Goal: Task Accomplishment & Management: Manage account settings

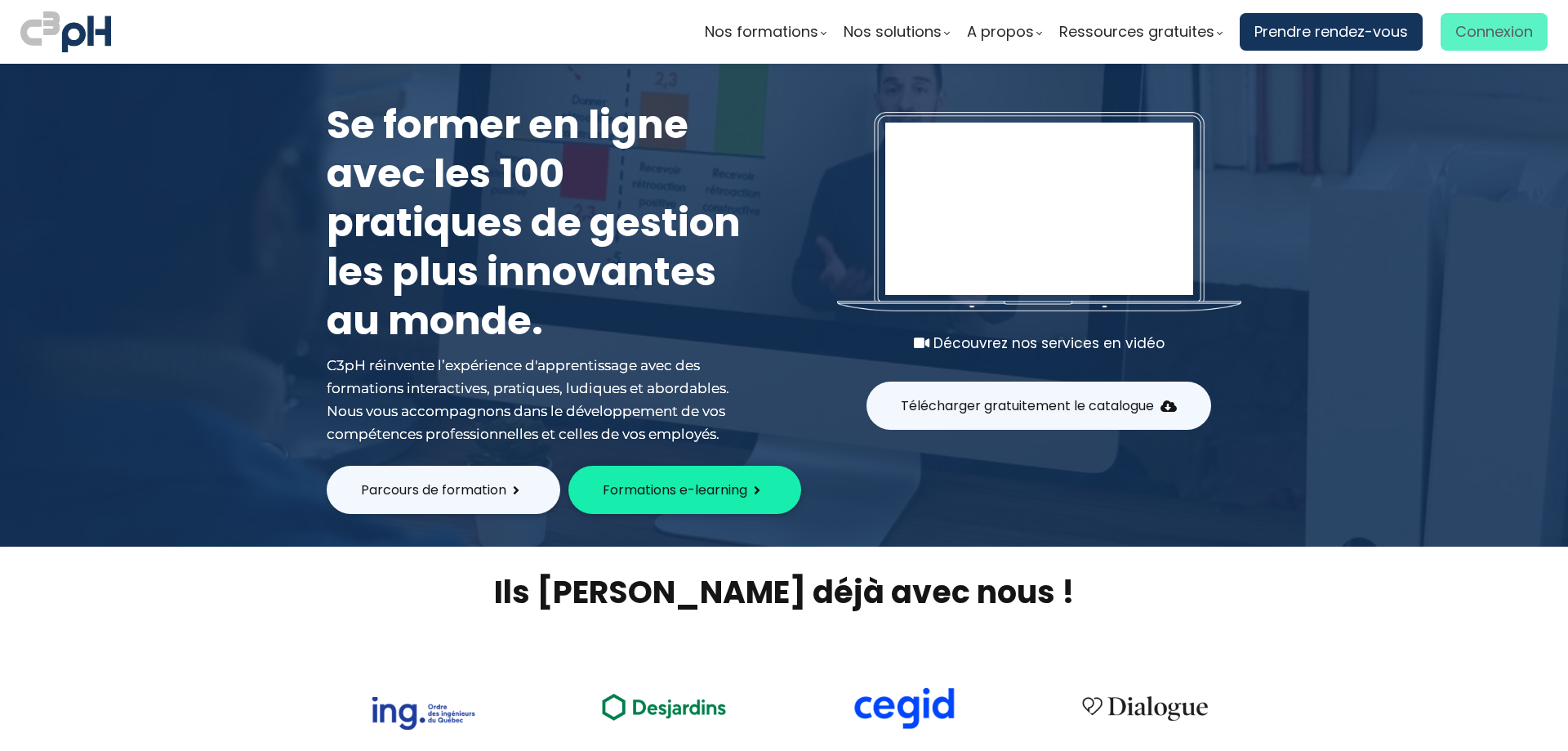
click at [1487, 27] on span "Connexion" at bounding box center [1494, 31] width 78 height 25
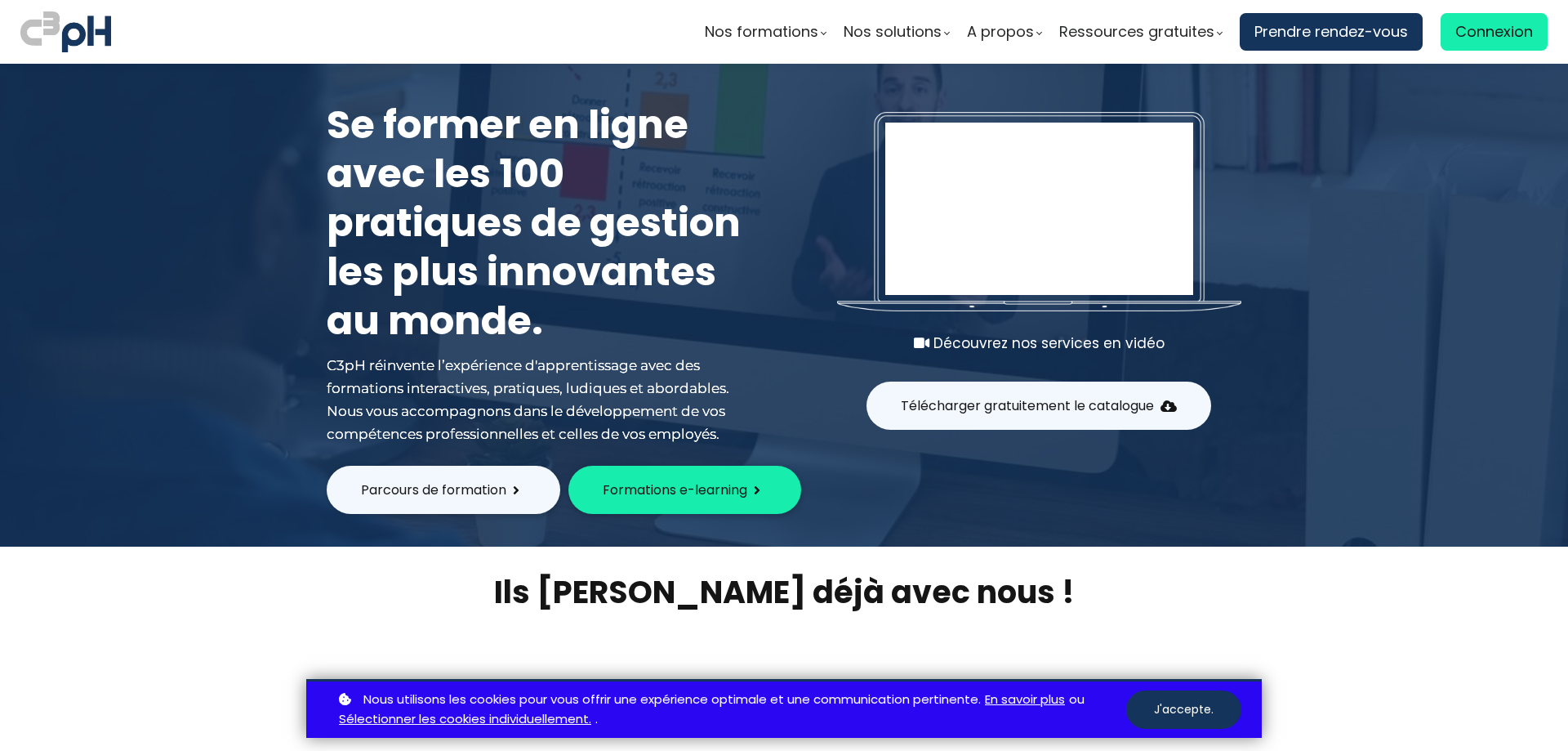
type input "[EMAIL_ADDRESS][DOMAIN_NAME]"
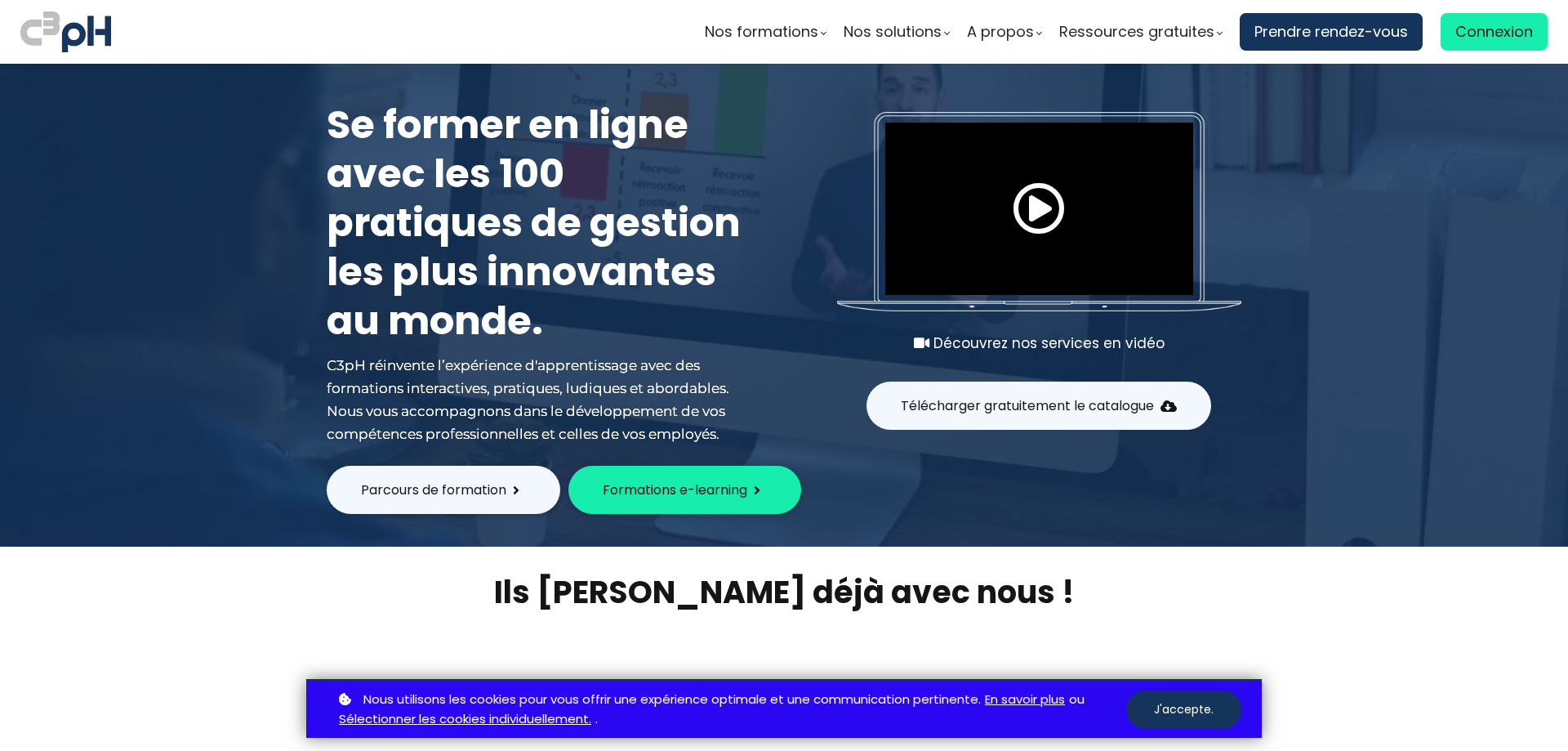
click at [1192, 704] on button "J'accepte." at bounding box center [1184, 709] width 115 height 38
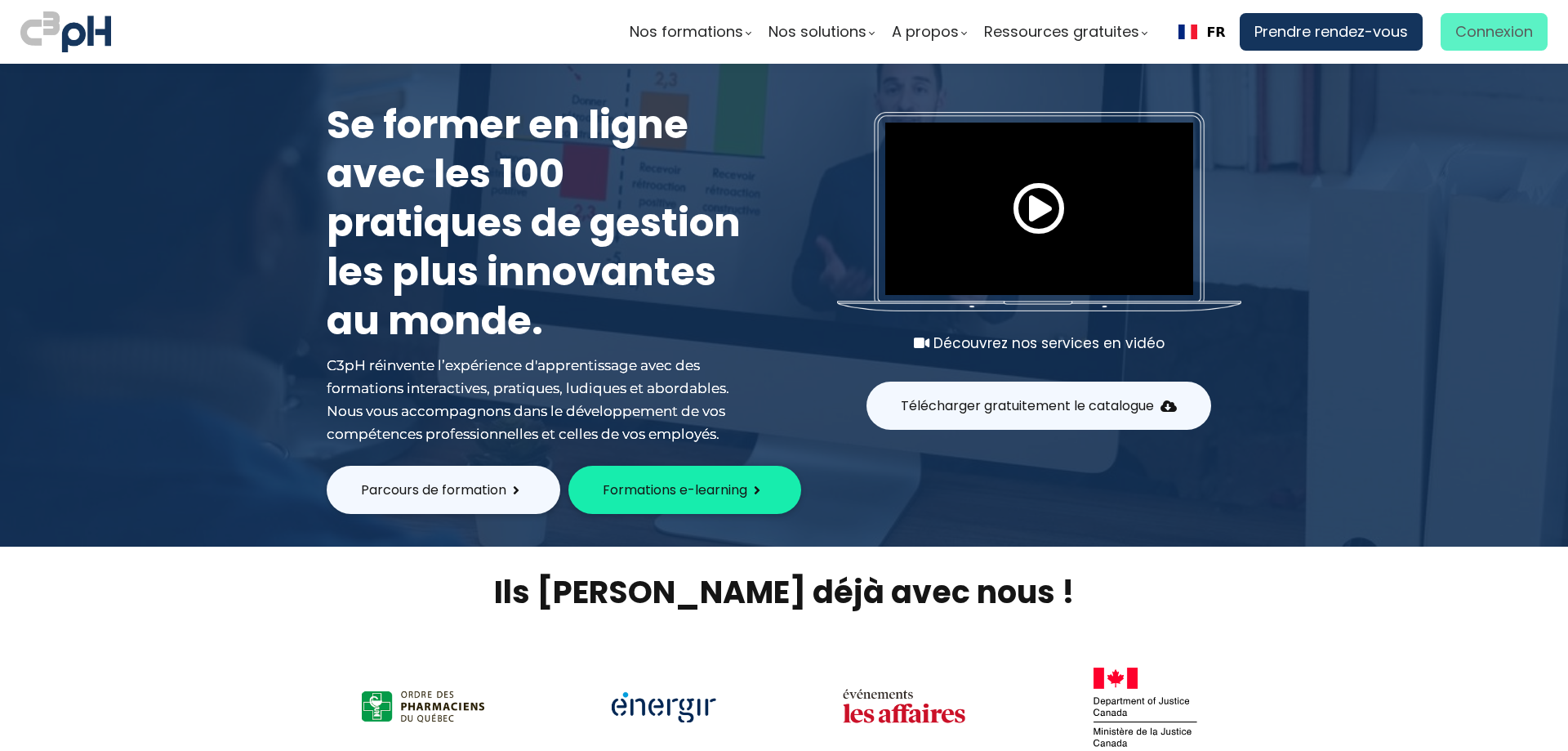
click at [1482, 36] on span "Connexion" at bounding box center [1494, 31] width 78 height 25
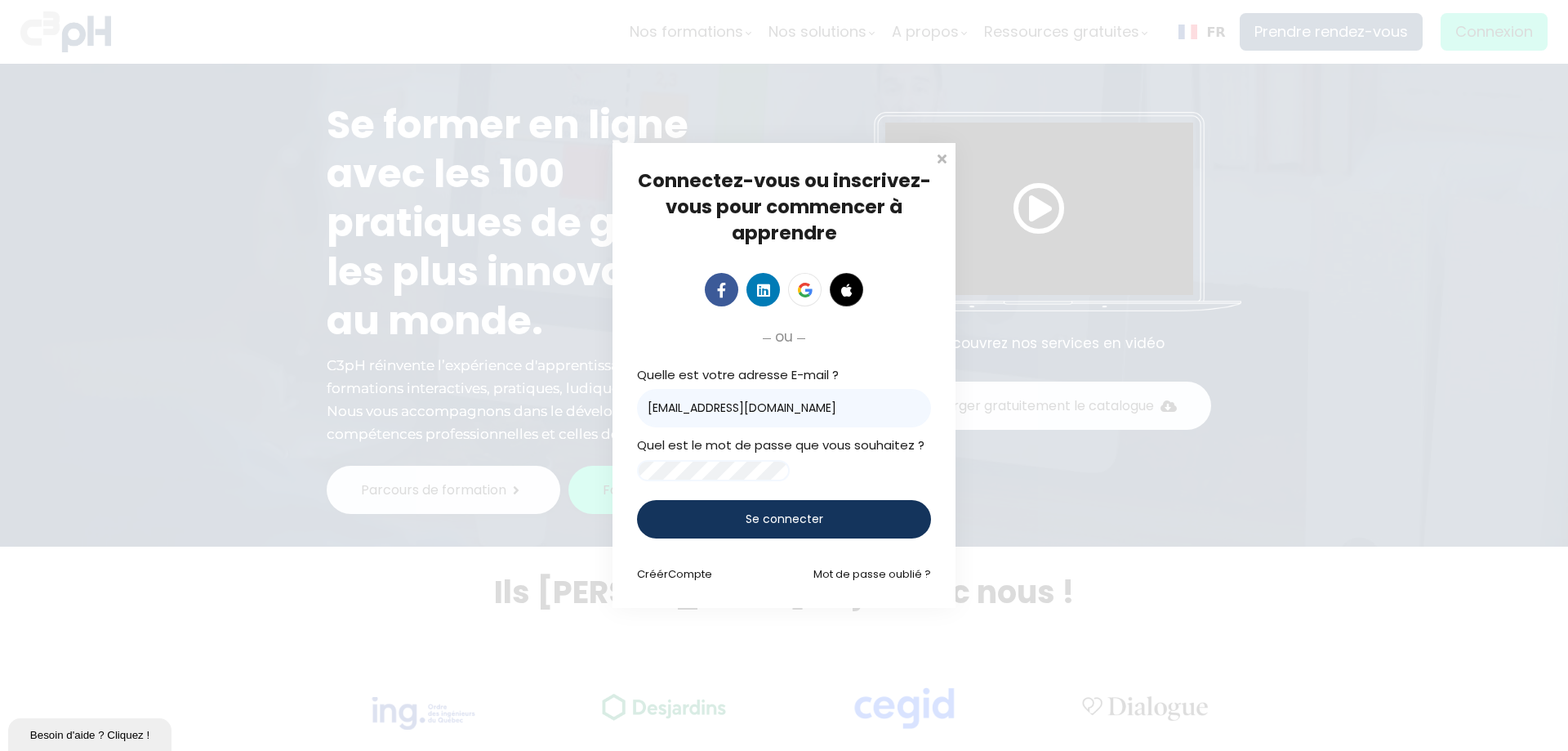
click at [765, 528] on span "Se connecter" at bounding box center [785, 519] width 78 height 17
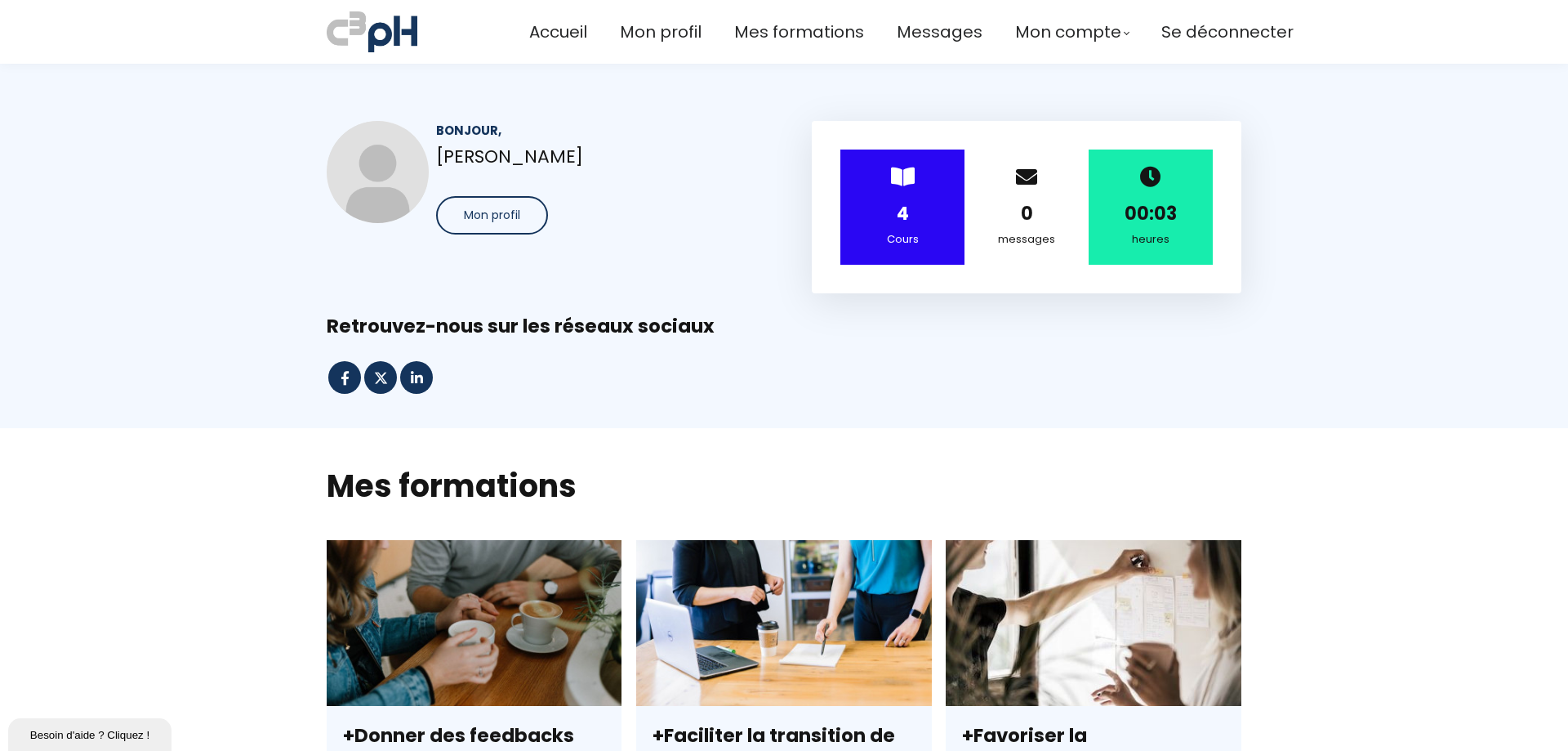
drag, startPoint x: 28, startPoint y: 9, endPoint x: 838, endPoint y: 318, distance: 866.9
click at [838, 318] on div "Retrouvez-nous sur les réseaux sociaux" at bounding box center [784, 326] width 915 height 25
click at [896, 198] on div "> 4 Cours" at bounding box center [903, 207] width 124 height 115
click at [764, 25] on span "Mes formations" at bounding box center [798, 32] width 130 height 27
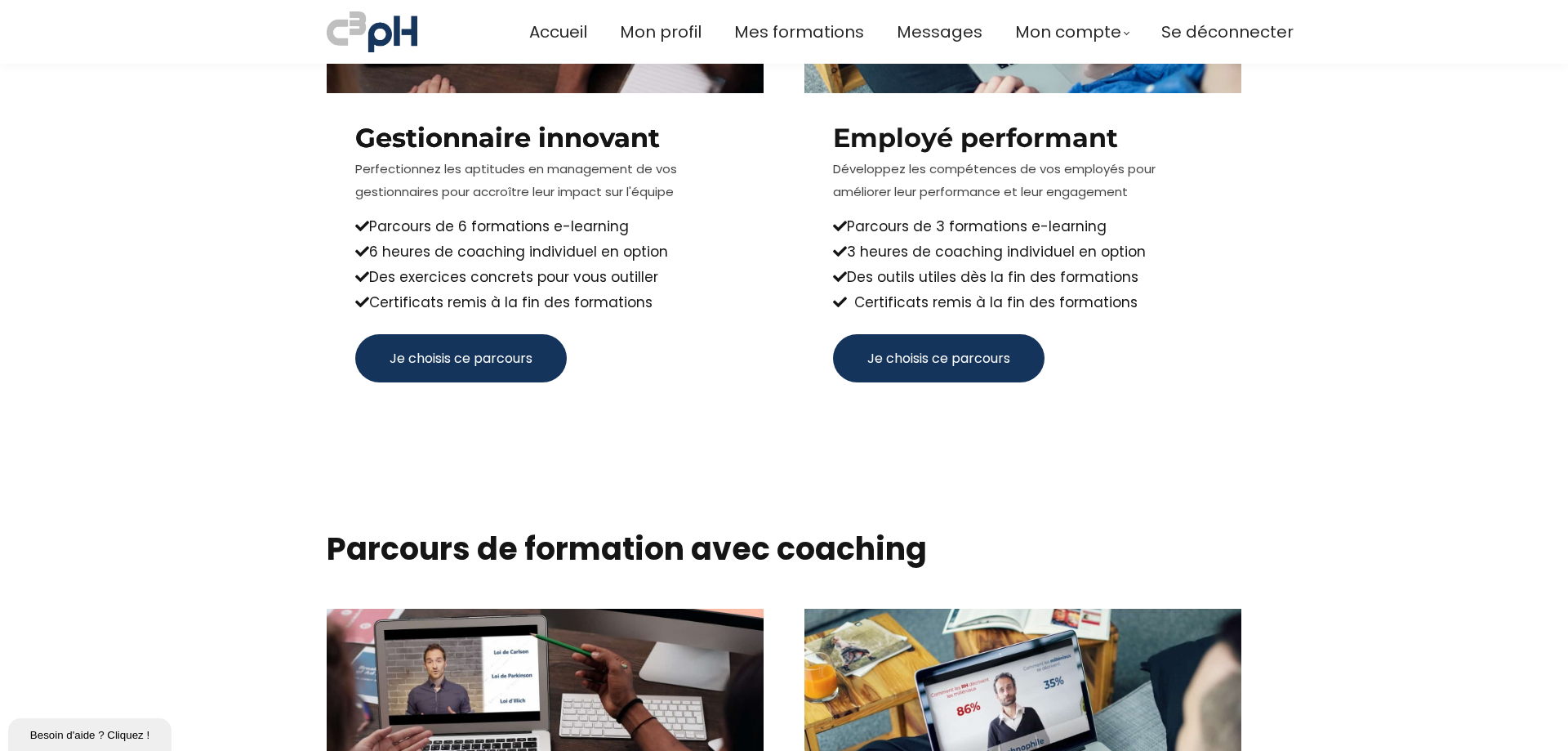
scroll to position [2390, 0]
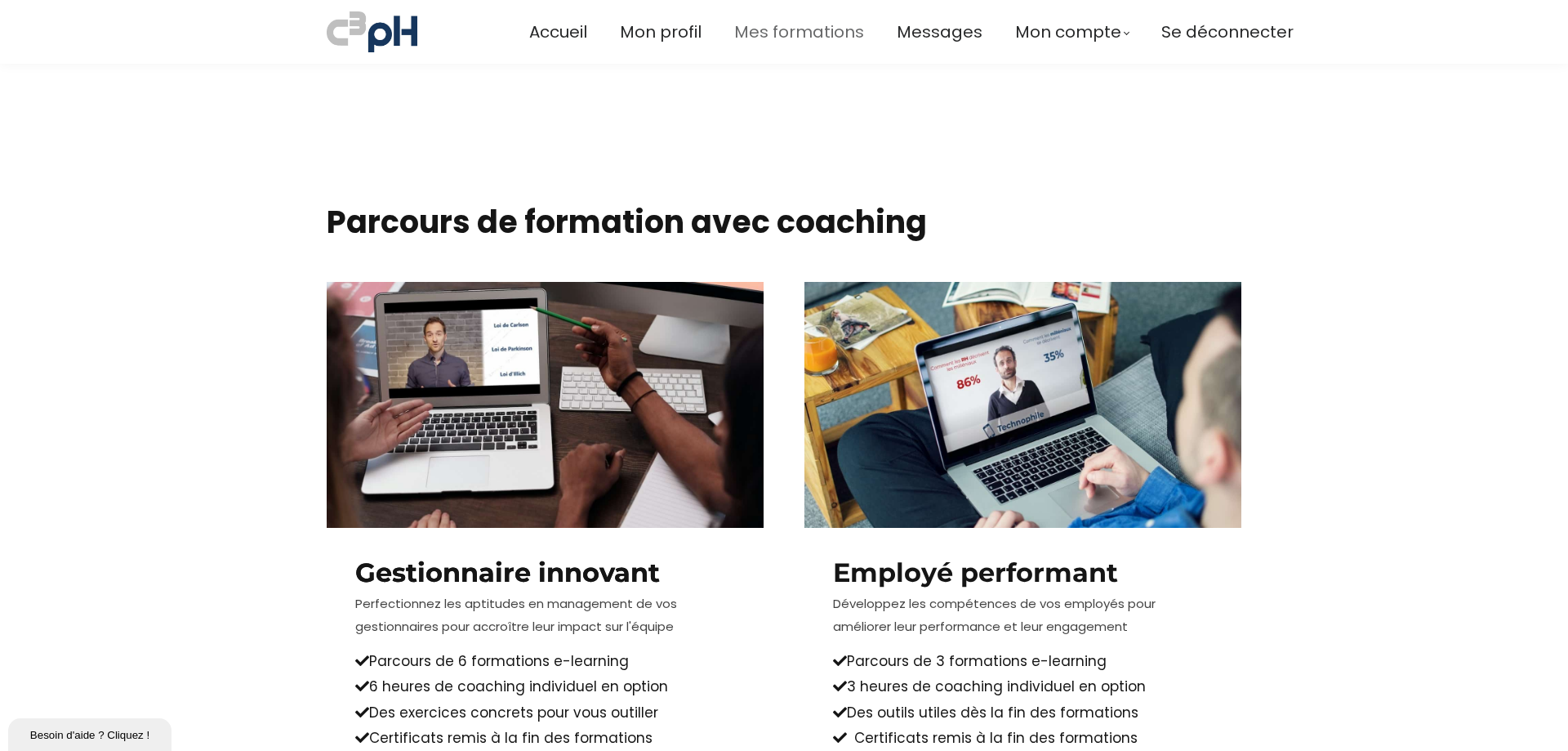
click at [802, 30] on span "Mes formations" at bounding box center [798, 32] width 130 height 27
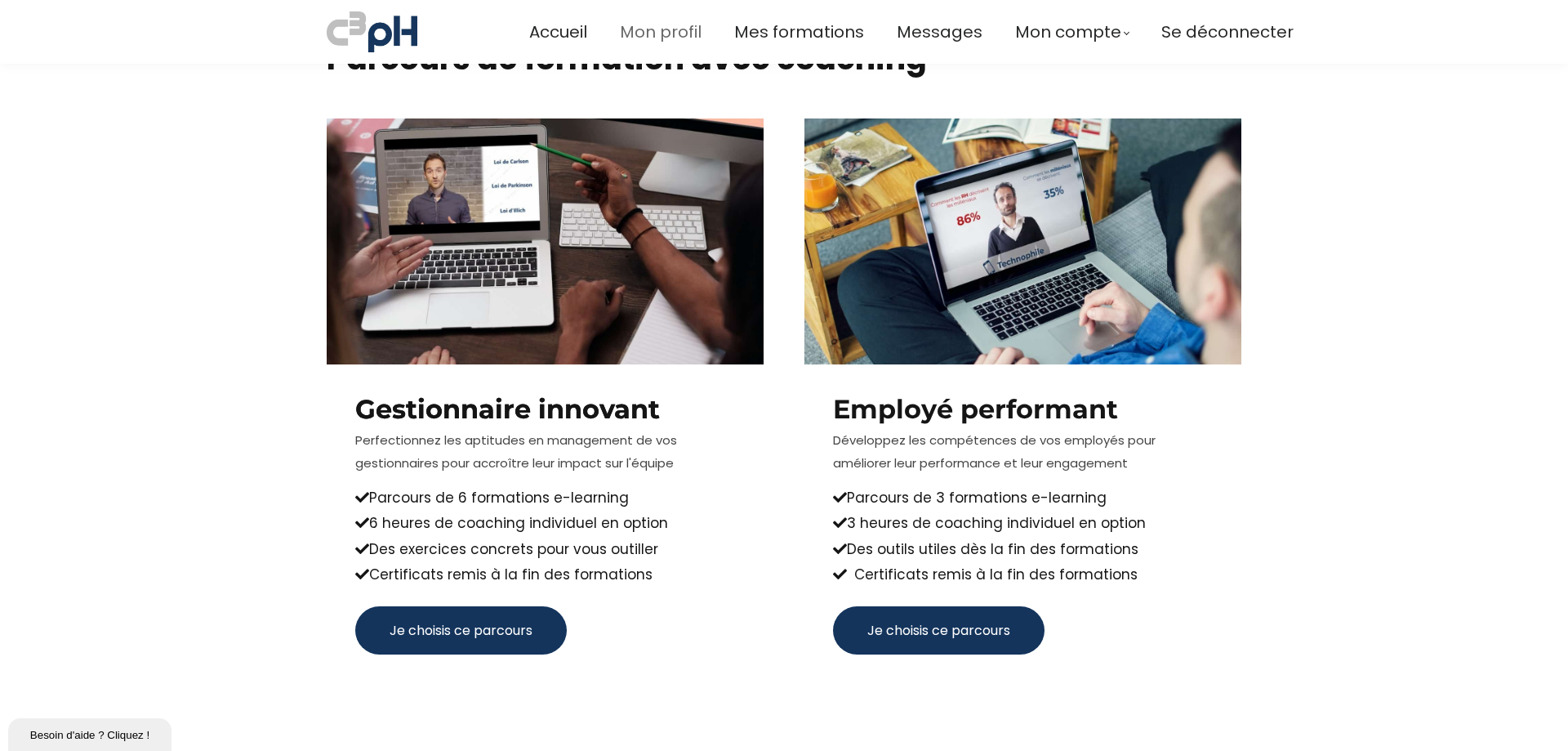
click at [653, 25] on span "Mon profil" at bounding box center [660, 32] width 81 height 27
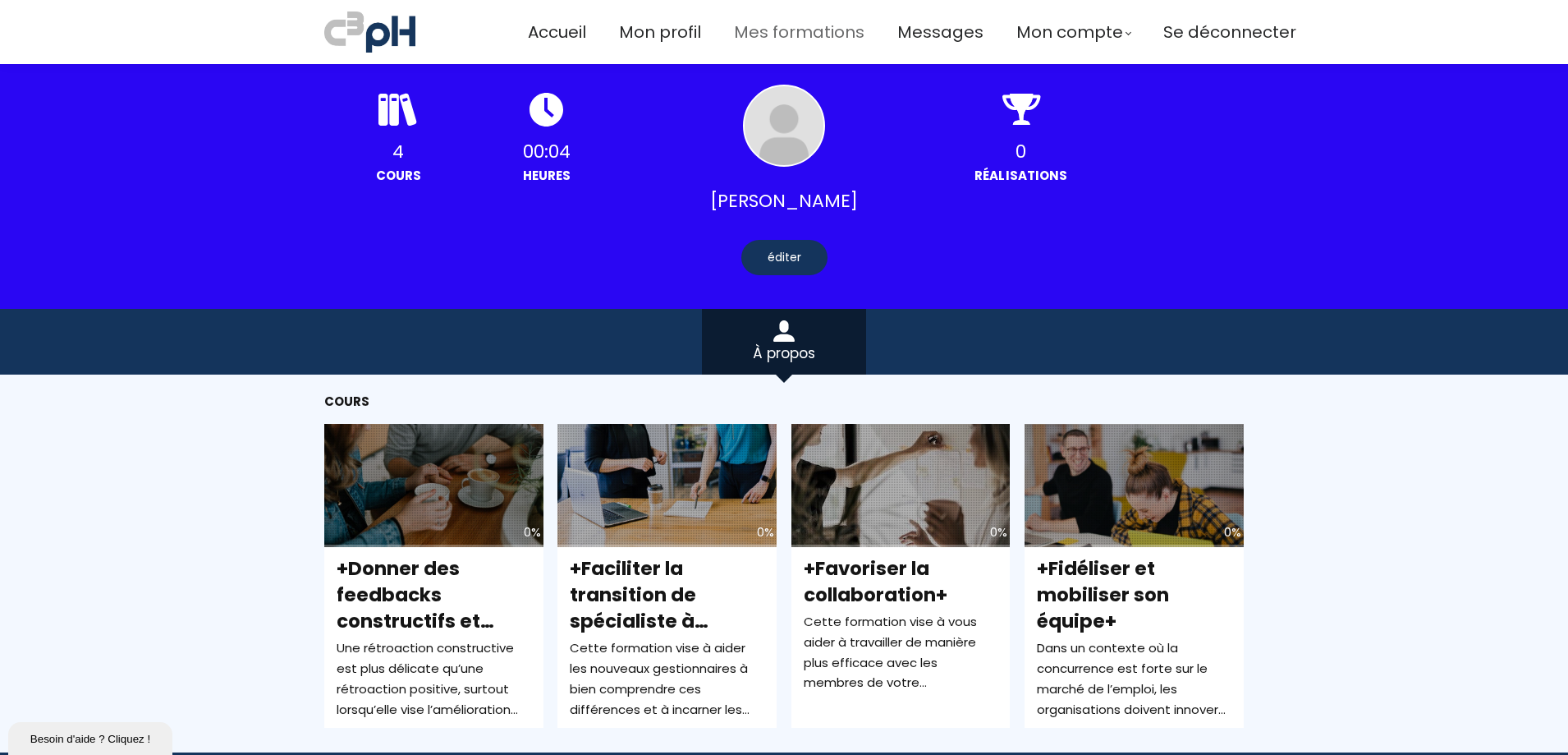
click at [826, 34] on span "Mes formations" at bounding box center [799, 32] width 130 height 27
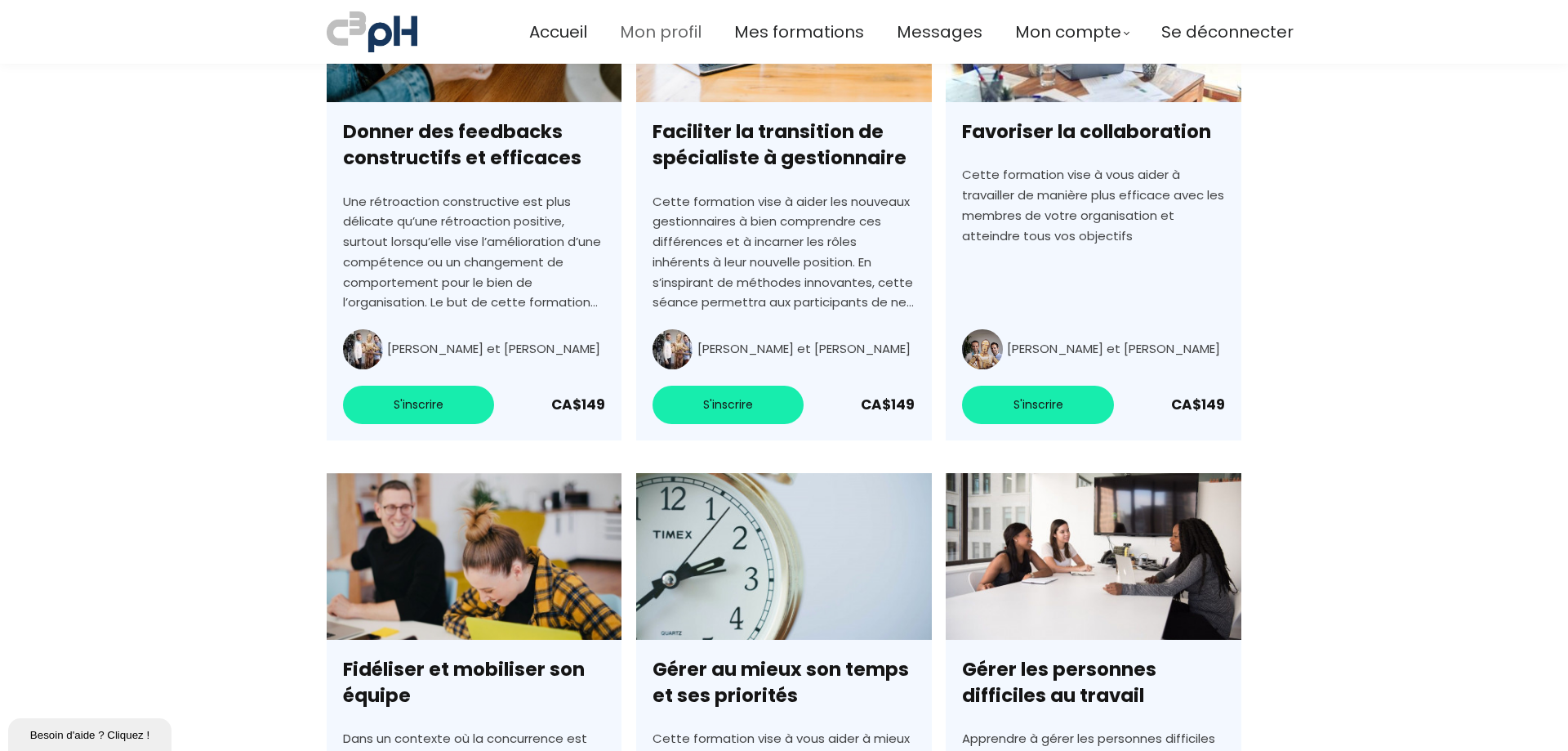
scroll to position [2962, 0]
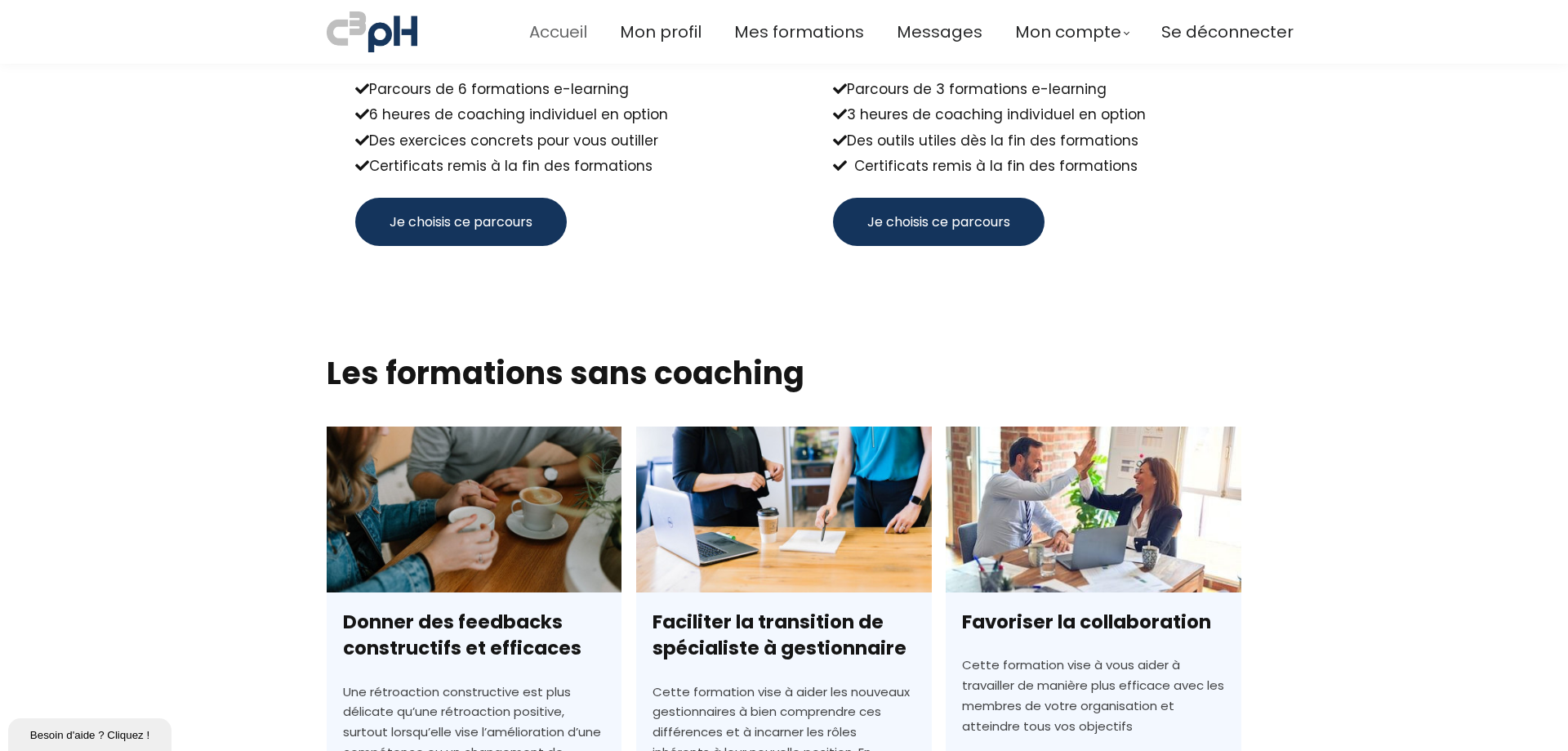
click at [558, 33] on span "Accueil" at bounding box center [559, 32] width 58 height 27
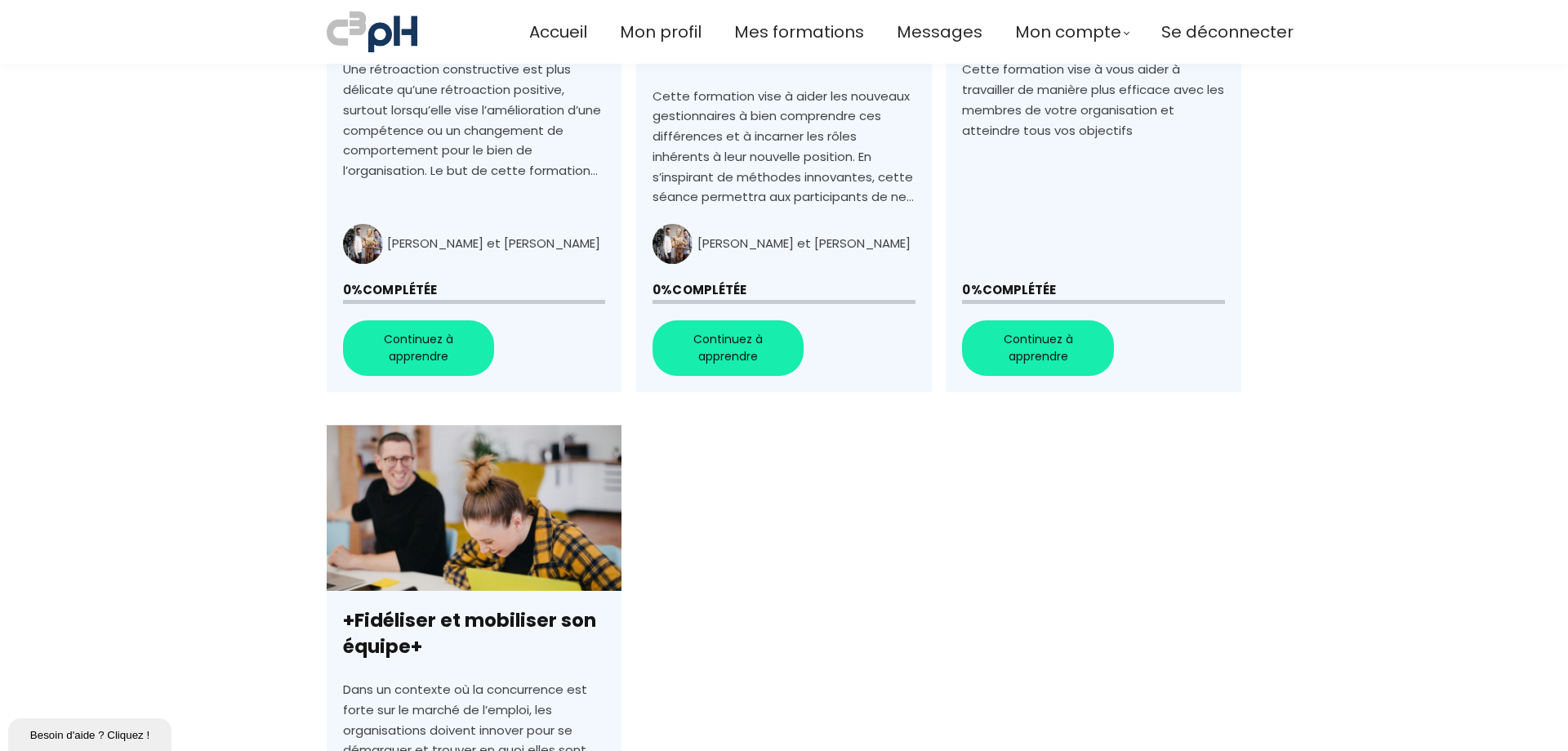
scroll to position [572, 0]
